Goal: Task Accomplishment & Management: Manage account settings

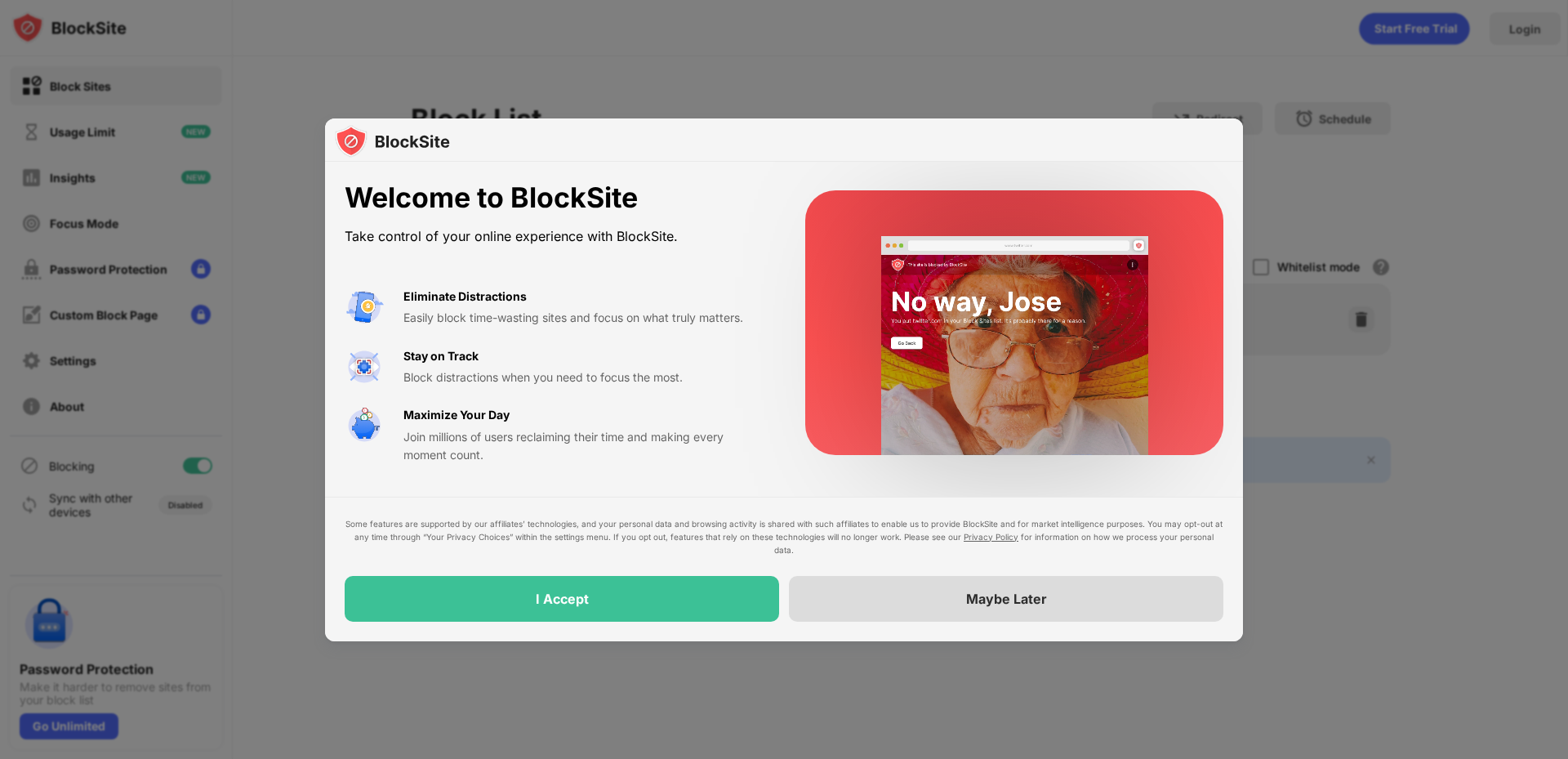
click at [939, 597] on div "Maybe Later" at bounding box center [1006, 598] width 434 height 45
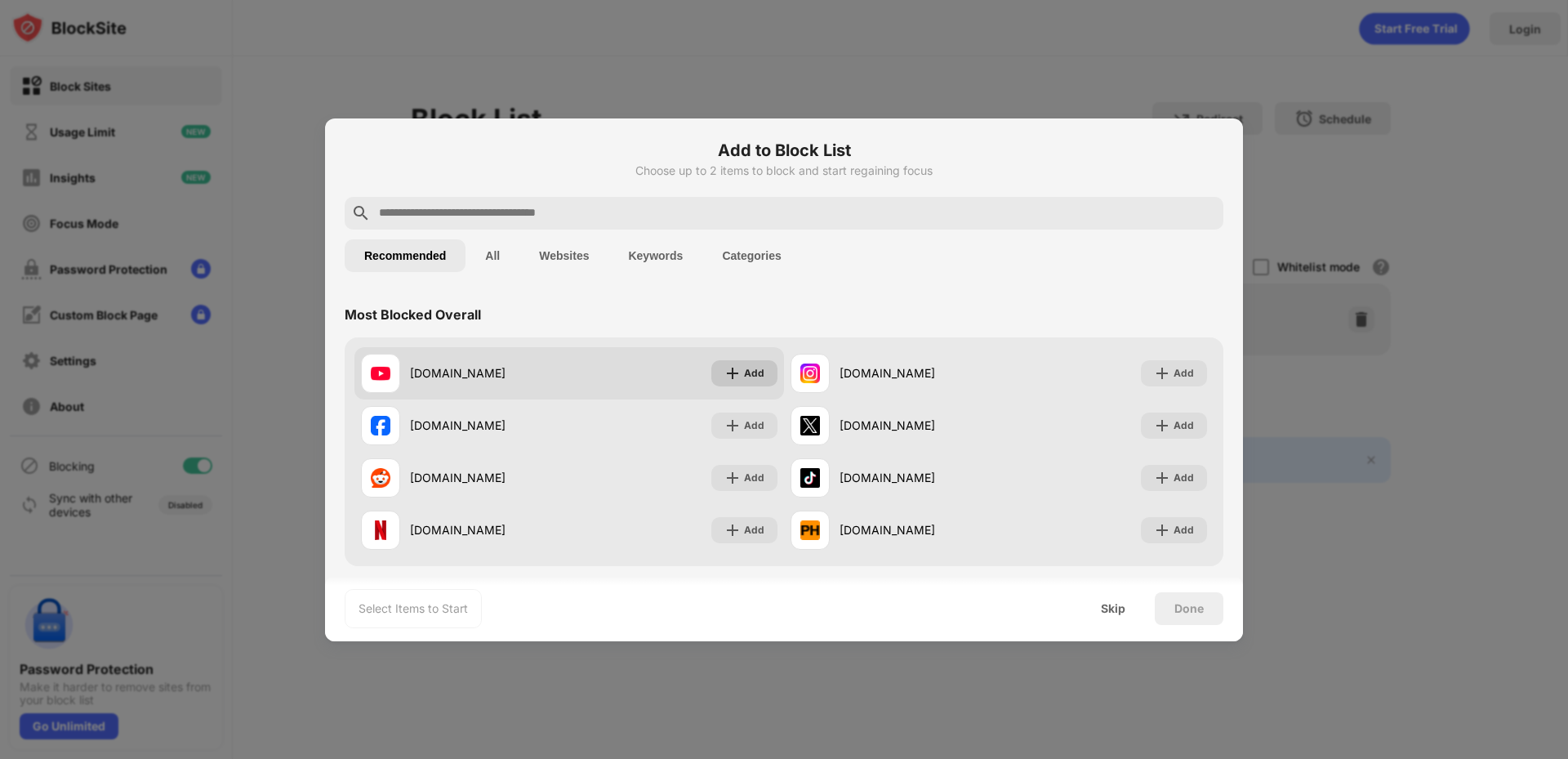
click at [730, 372] on img at bounding box center [733, 373] width 17 height 17
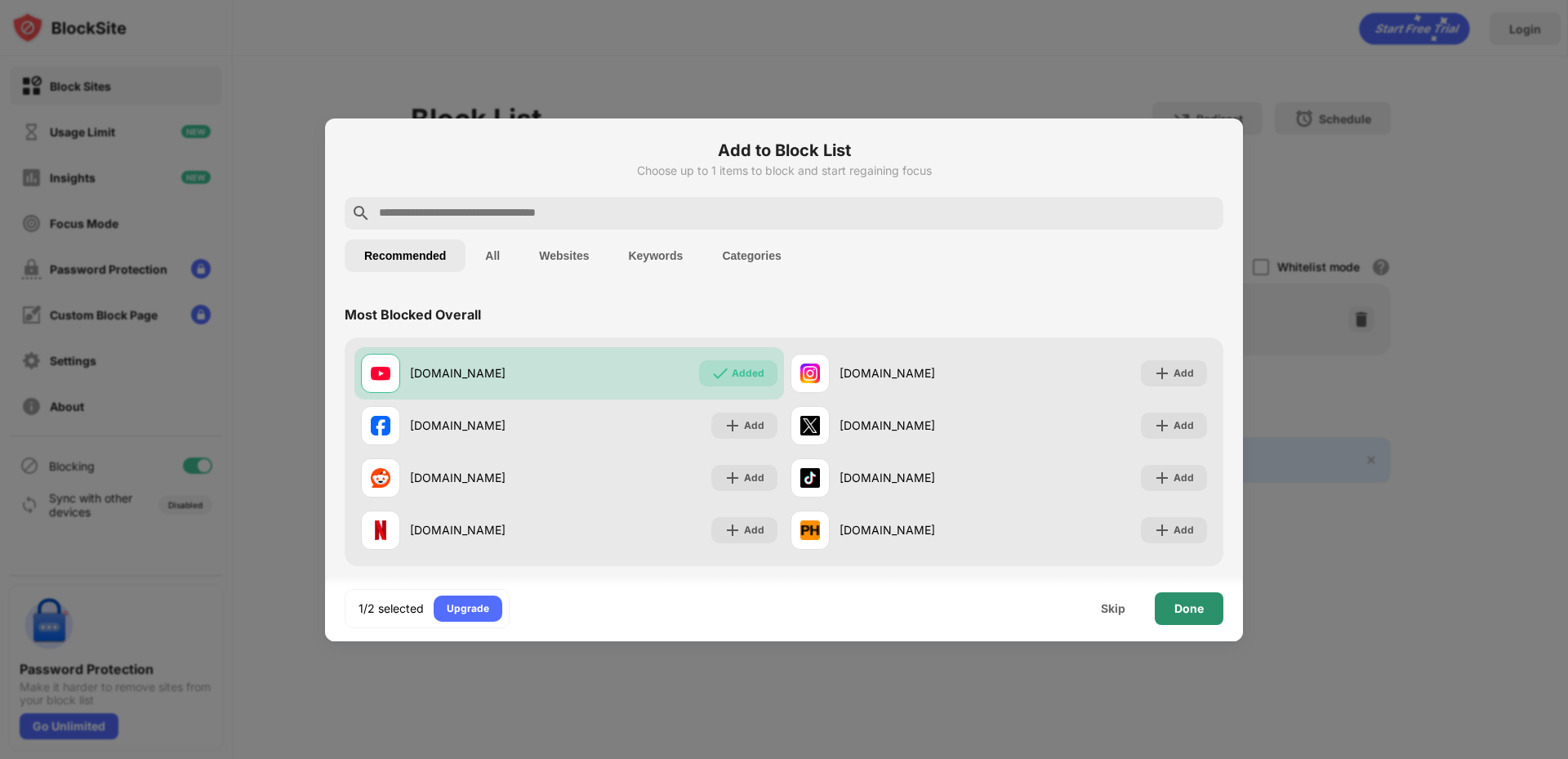
click at [1189, 613] on div "Done" at bounding box center [1189, 608] width 30 height 13
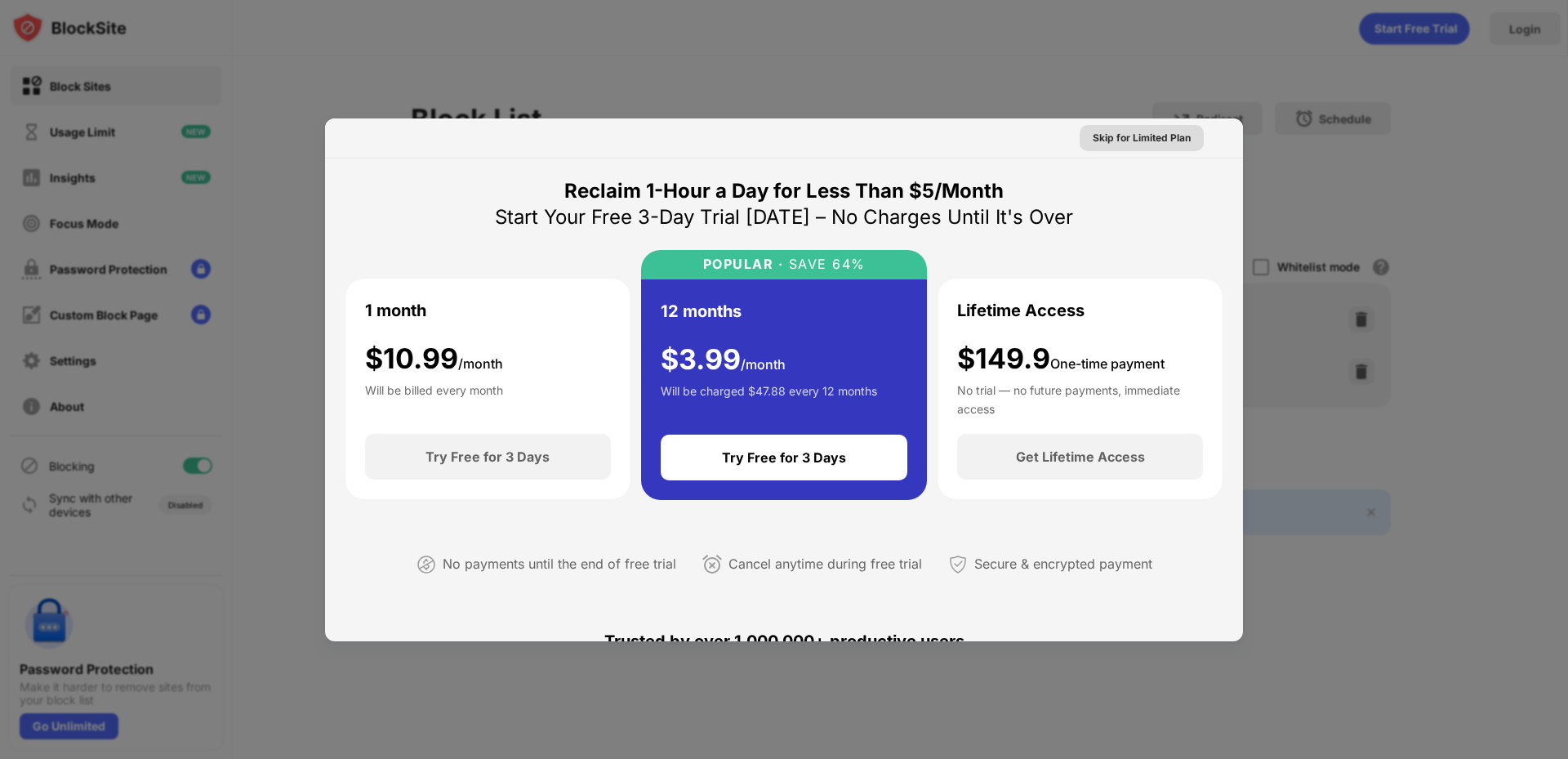
click at [1141, 137] on div "Skip for Limited Plan" at bounding box center [1142, 139] width 98 height 17
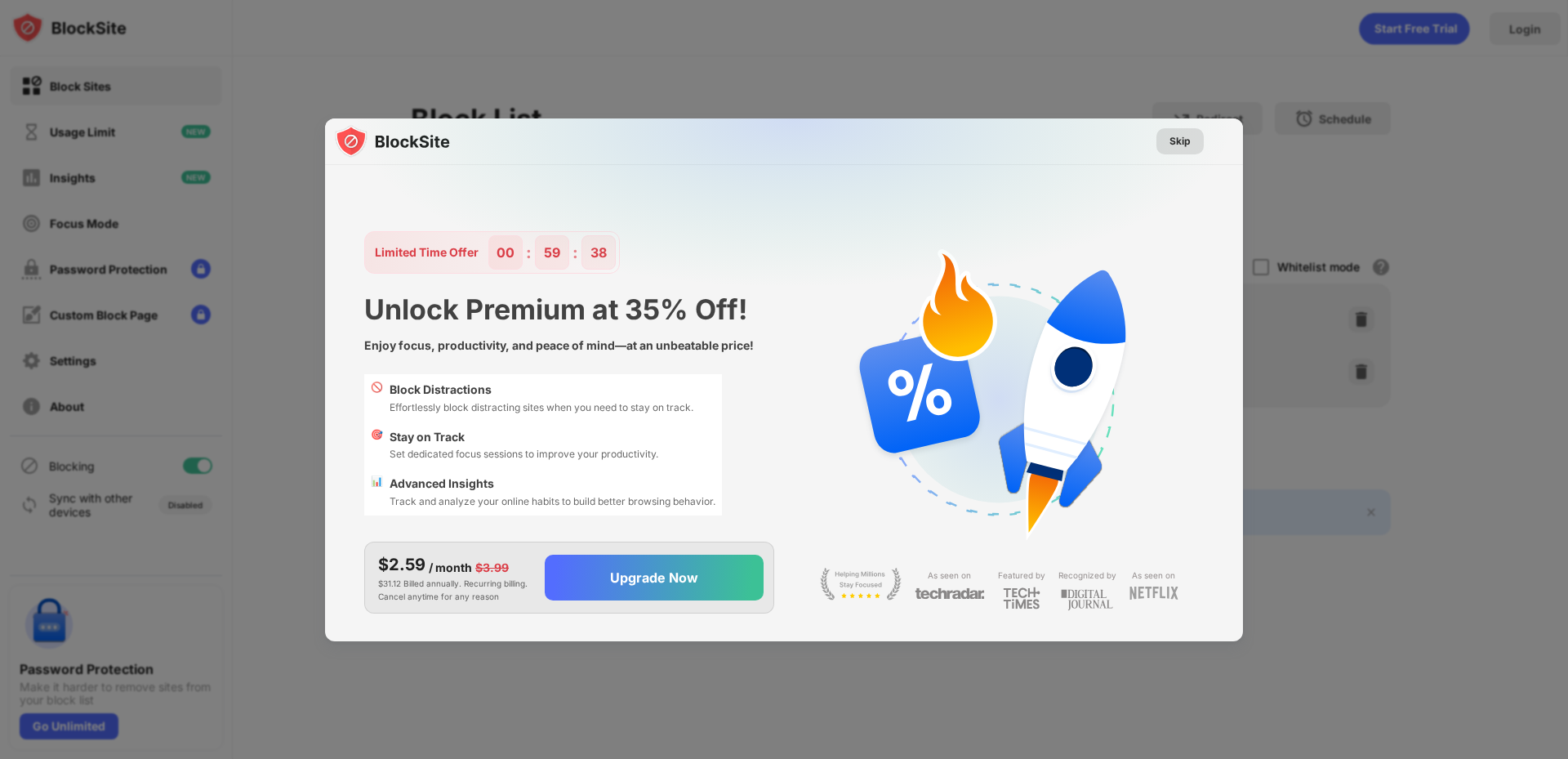
click at [1170, 144] on div "Skip" at bounding box center [1180, 141] width 21 height 17
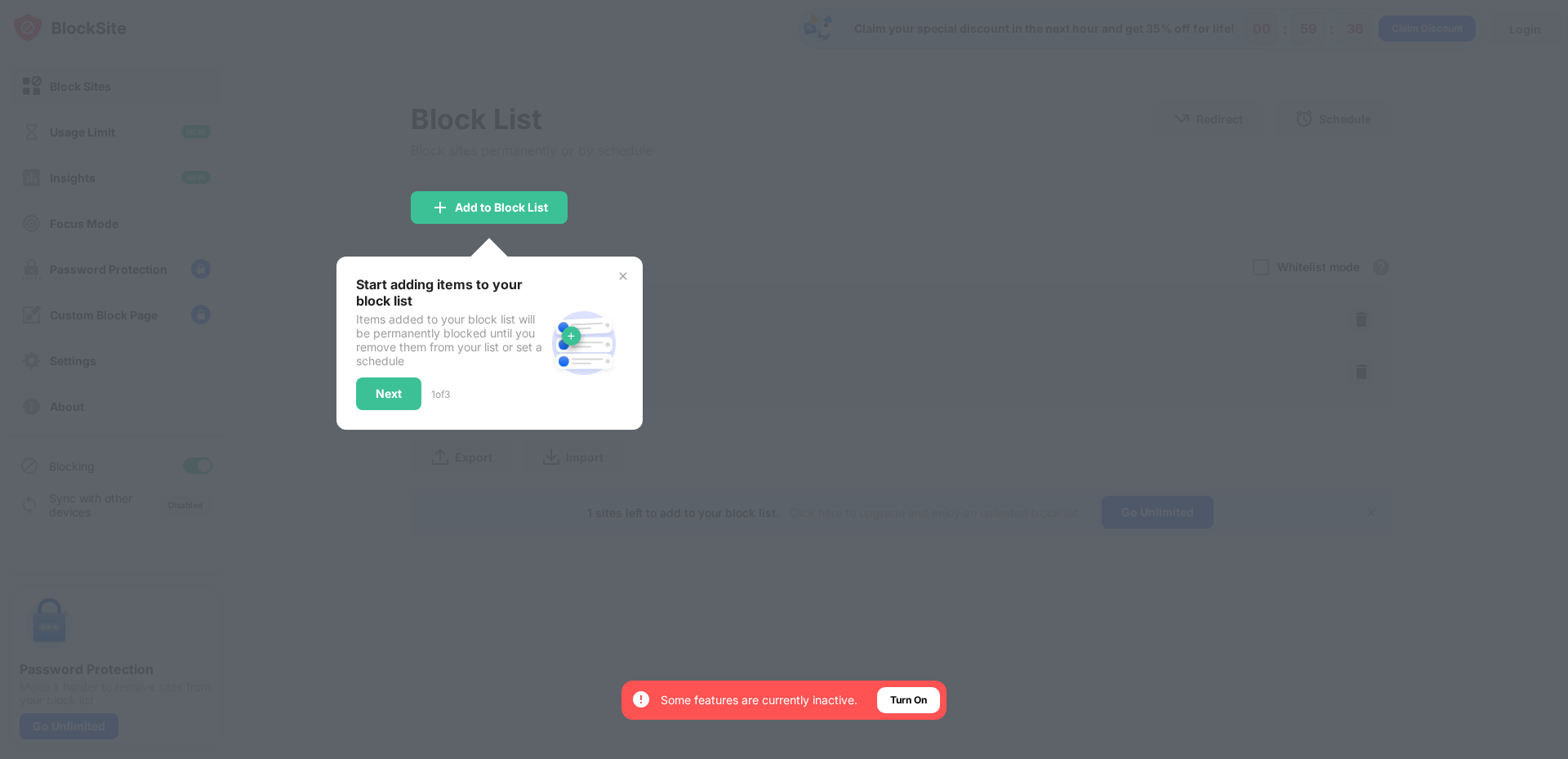
click at [617, 277] on img at bounding box center [623, 276] width 13 height 13
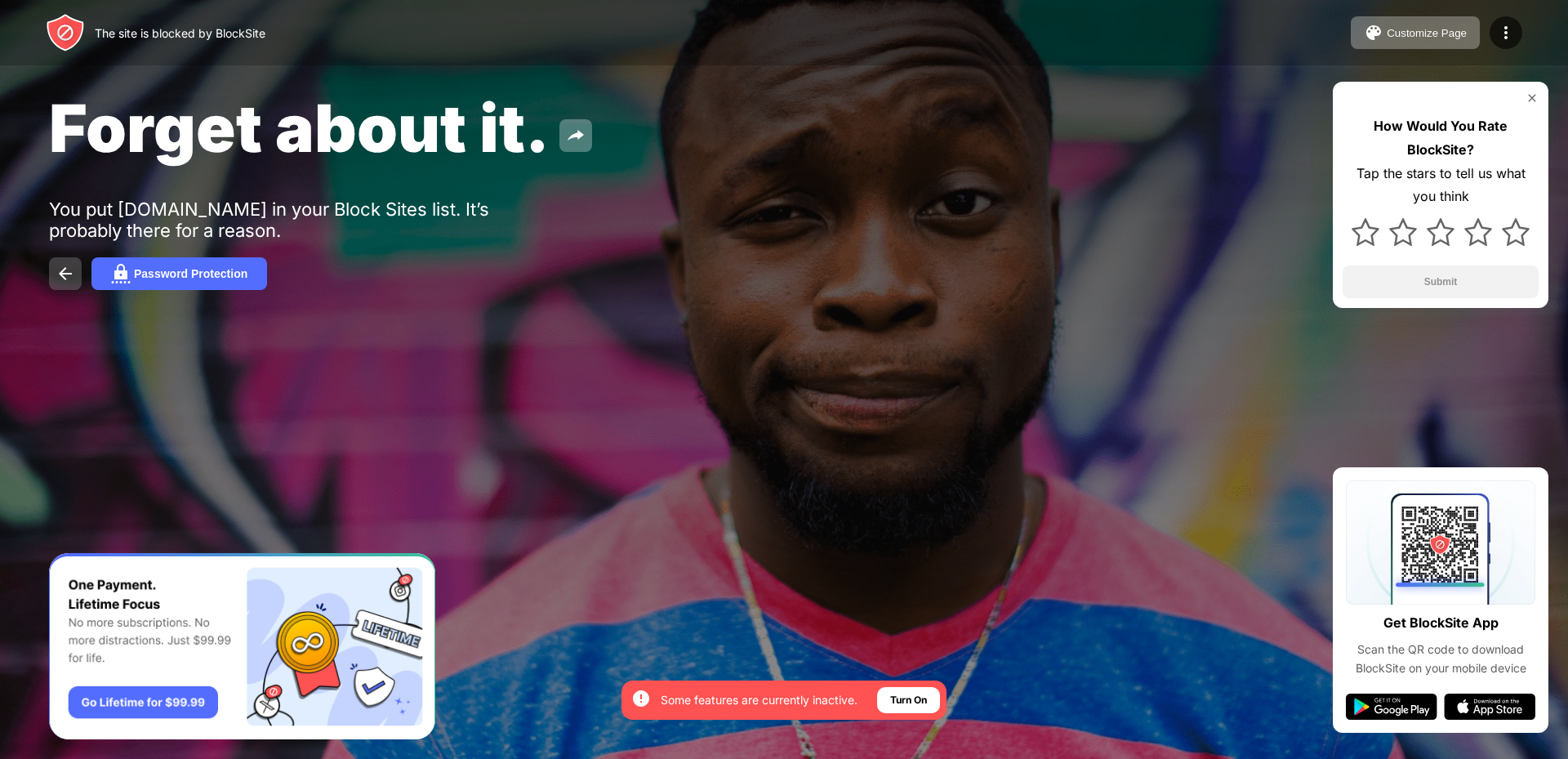
click at [66, 271] on img at bounding box center [65, 274] width 19 height 19
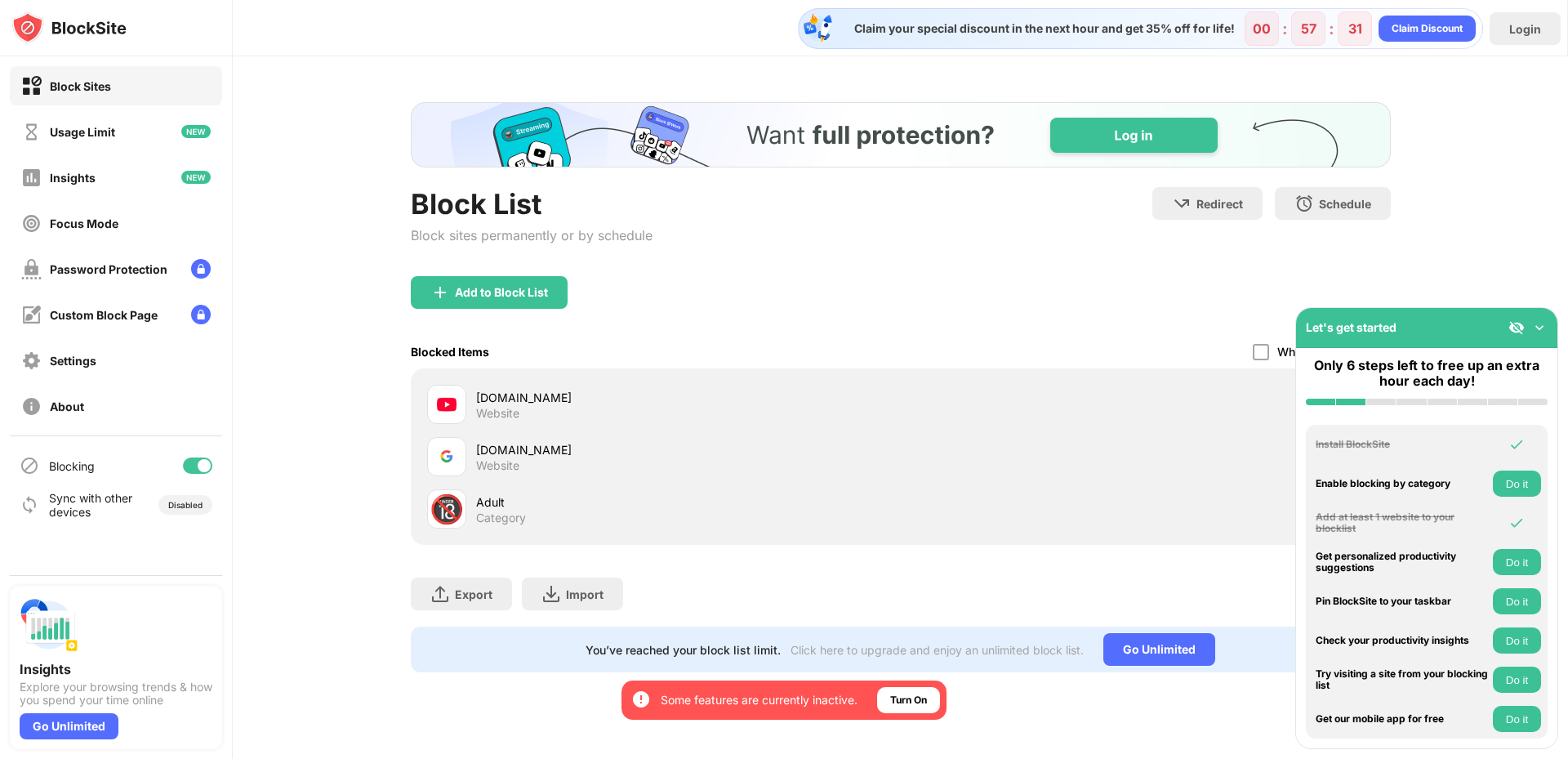
click at [1139, 390] on div "youtube.com Website" at bounding box center [900, 404] width 960 height 53
drag, startPoint x: 614, startPoint y: 376, endPoint x: 614, endPoint y: 384, distance: 8.0
click at [614, 378] on div "youtube.com Website google.com Website 🔞 Adult Category" at bounding box center [901, 457] width 980 height 177
click at [614, 381] on div "youtube.com Website" at bounding box center [900, 404] width 960 height 53
click at [1539, 327] on img at bounding box center [1539, 328] width 17 height 17
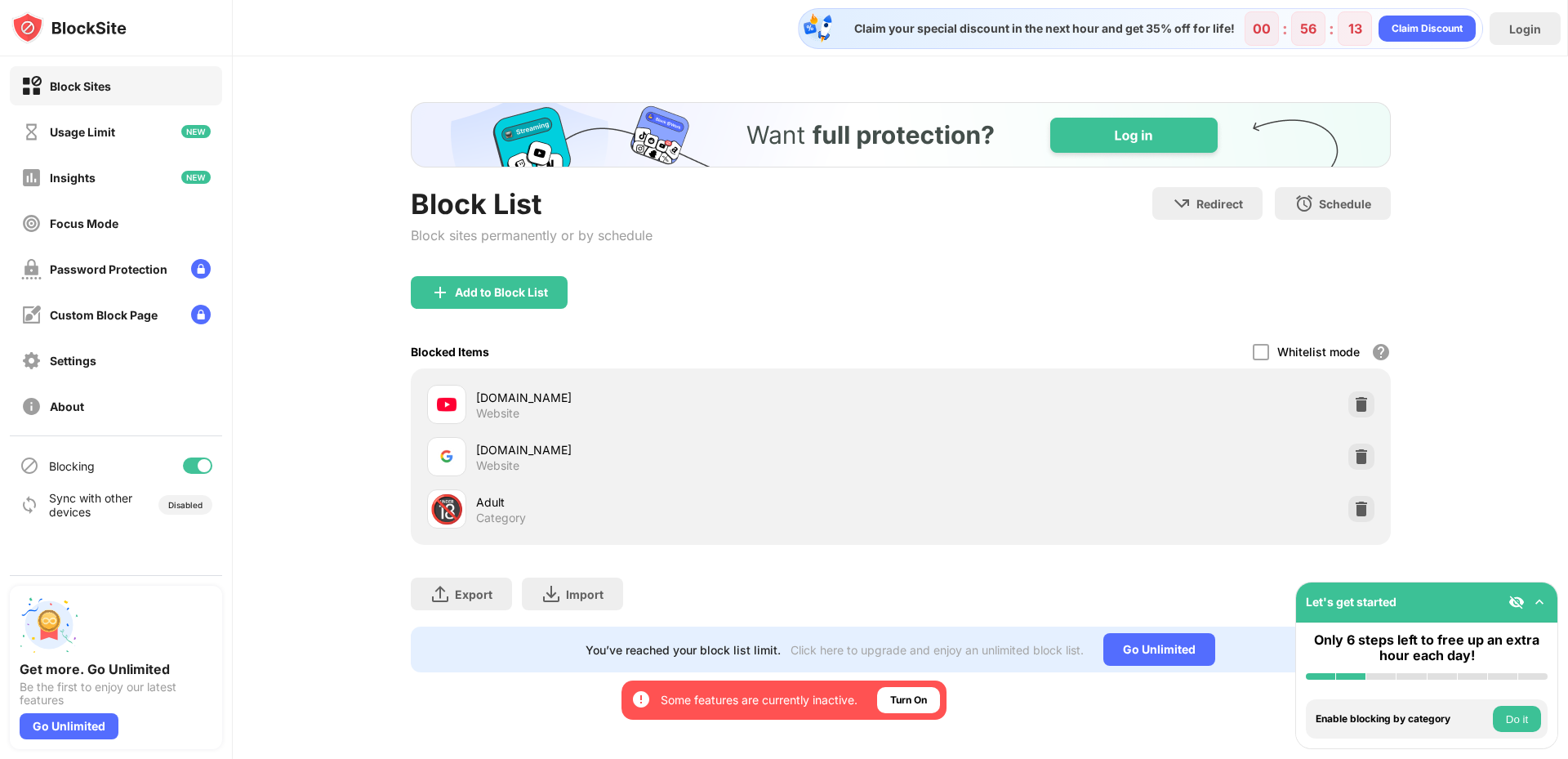
drag, startPoint x: 356, startPoint y: 421, endPoint x: 351, endPoint y: 260, distance: 161.1
click at [356, 421] on div "Block List Block sites permanently or by schedule Redirect Choose a site to be …" at bounding box center [900, 387] width 1335 height 662
click at [1364, 455] on img at bounding box center [1362, 457] width 17 height 17
